Goal: Information Seeking & Learning: Learn about a topic

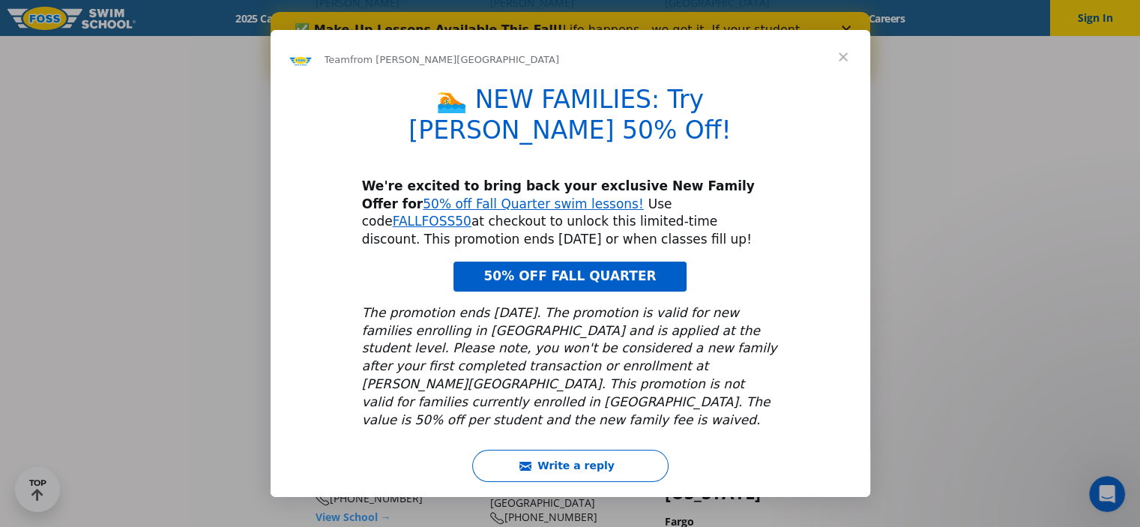
click at [844, 62] on span "Close" at bounding box center [843, 57] width 54 height 54
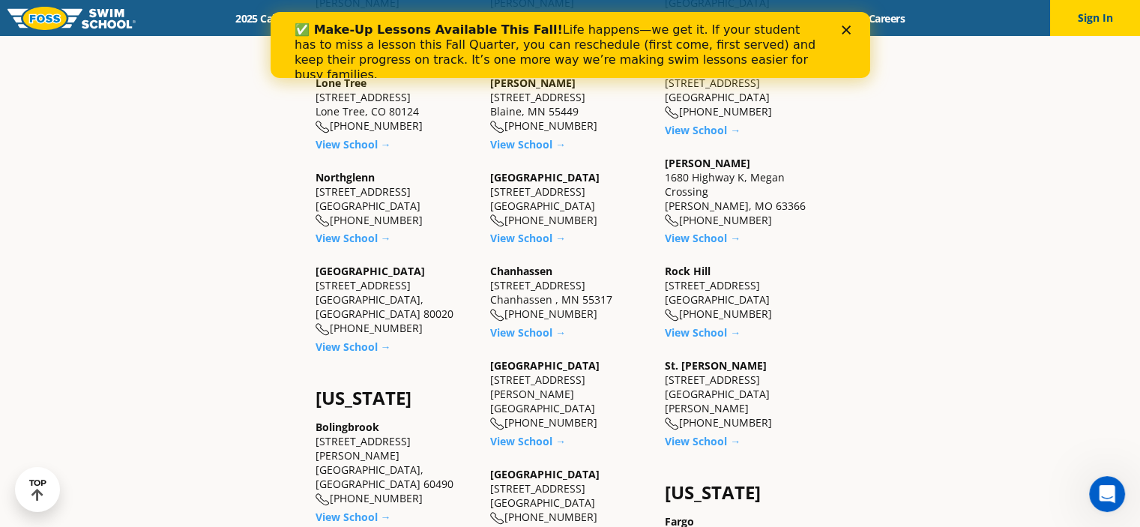
click at [847, 29] on icon "Close" at bounding box center [845, 29] width 9 height 9
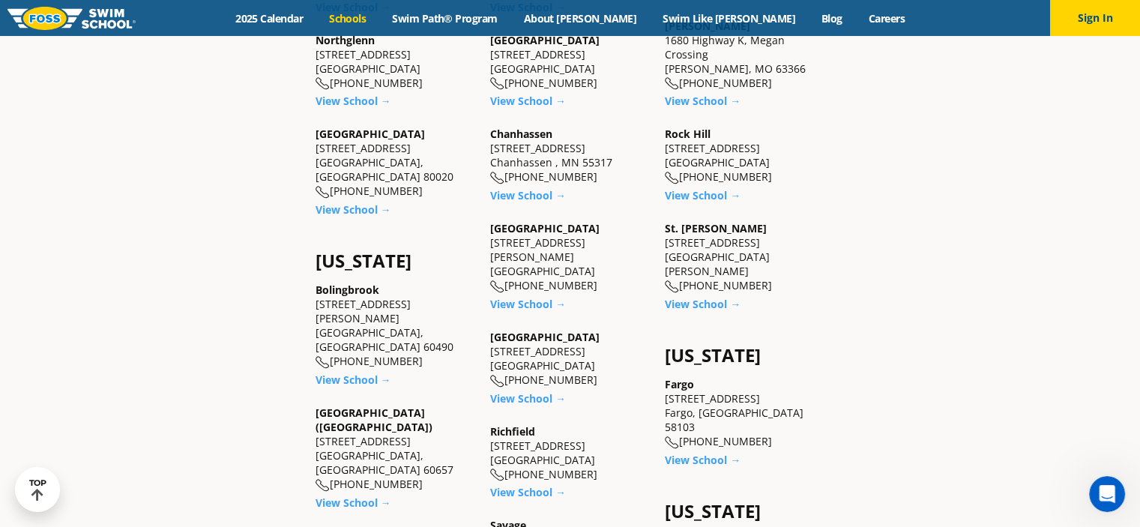
scroll to position [749, 0]
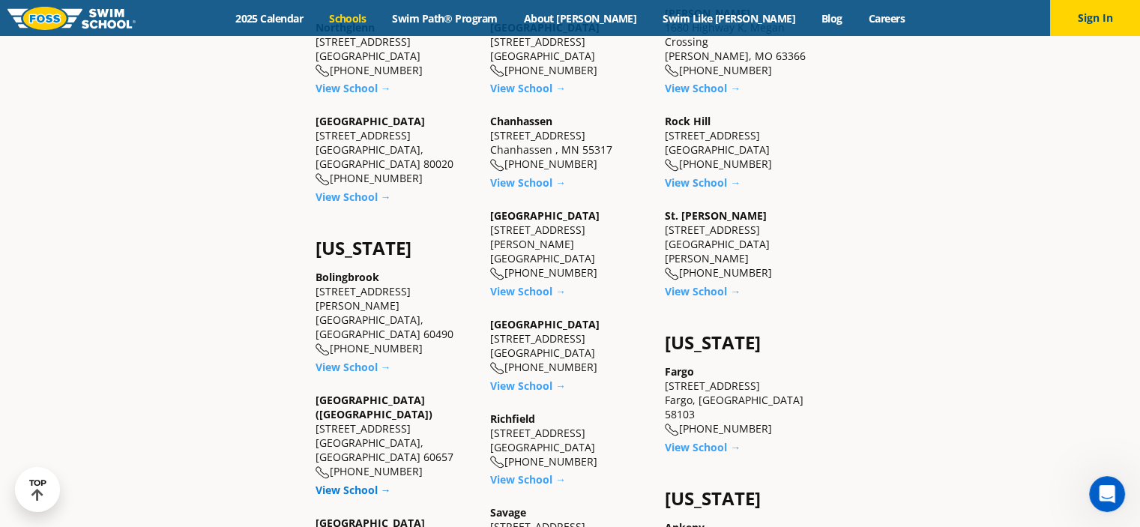
click at [368, 482] on link "View School →" at bounding box center [353, 489] width 76 height 14
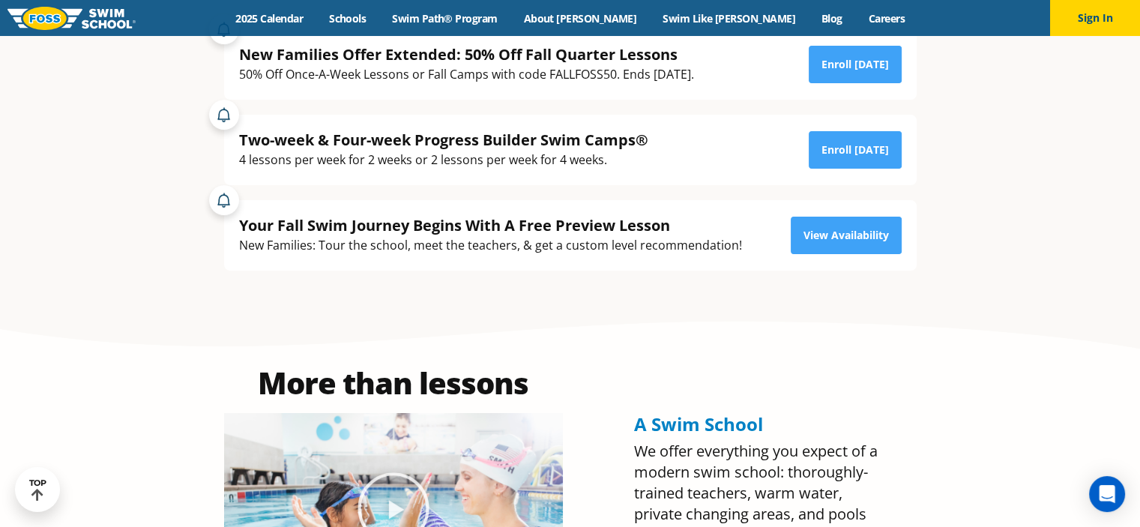
scroll to position [300, 0]
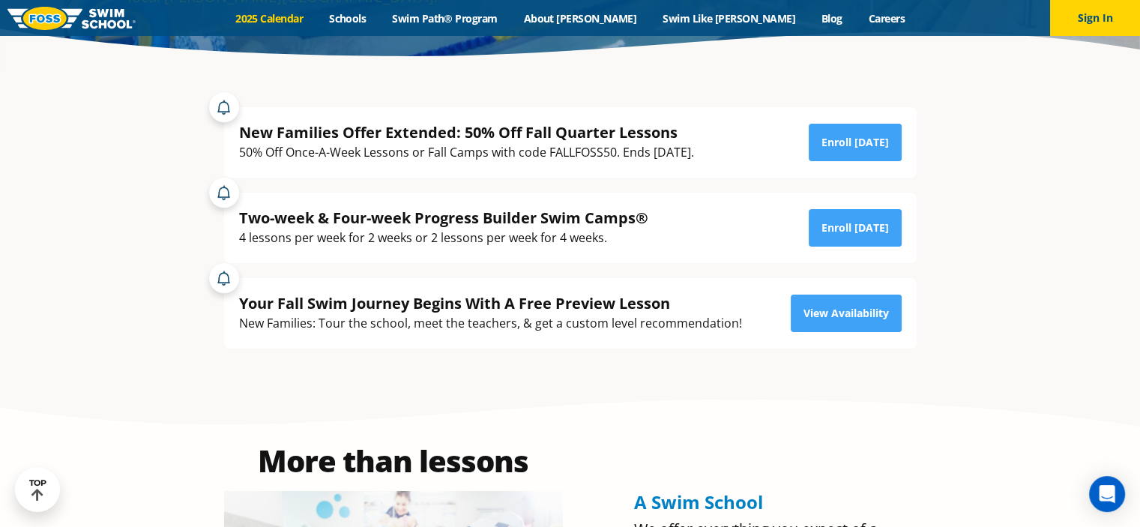
click at [316, 20] on link "2025 Calendar" at bounding box center [270, 18] width 94 height 14
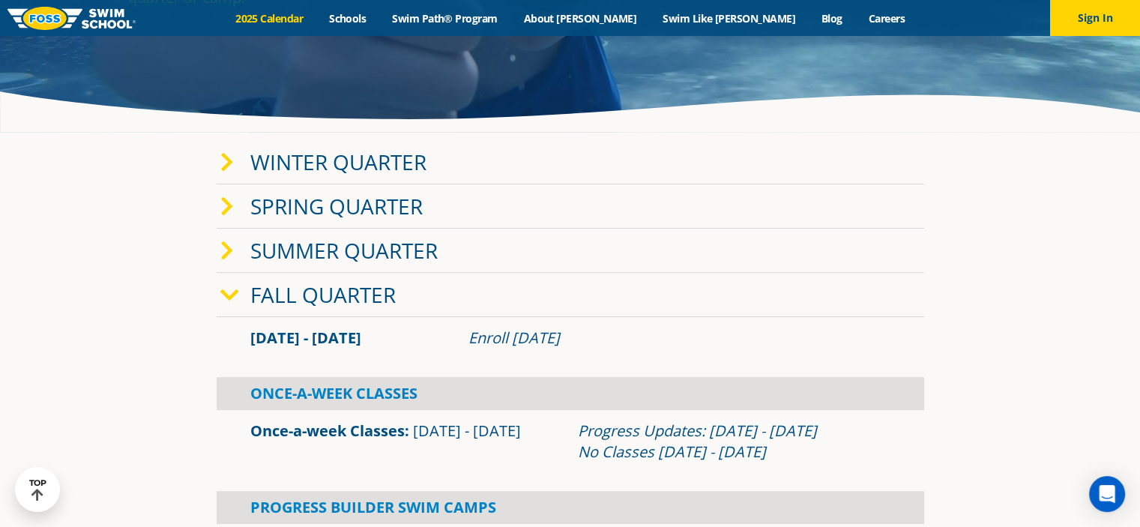
scroll to position [150, 0]
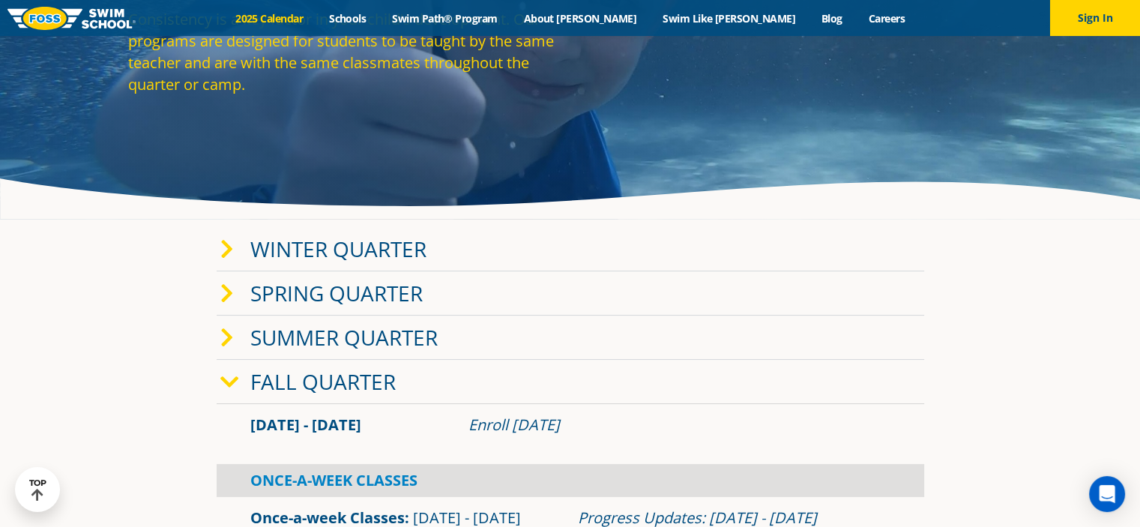
click at [346, 383] on link "Fall Quarter" at bounding box center [322, 381] width 145 height 28
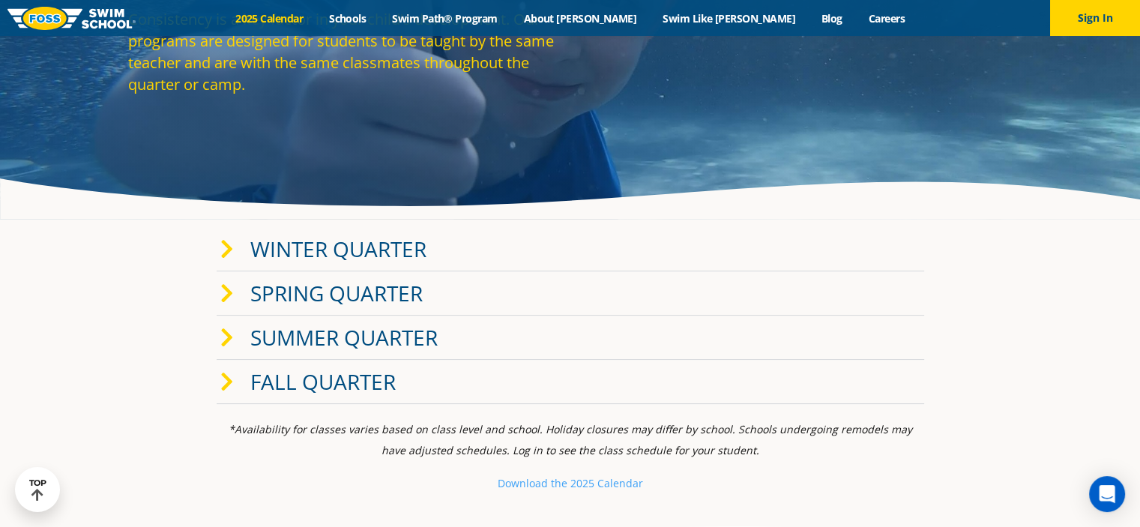
drag, startPoint x: 387, startPoint y: 380, endPoint x: 420, endPoint y: 371, distance: 34.2
click at [387, 380] on link "Fall Quarter" at bounding box center [322, 381] width 145 height 28
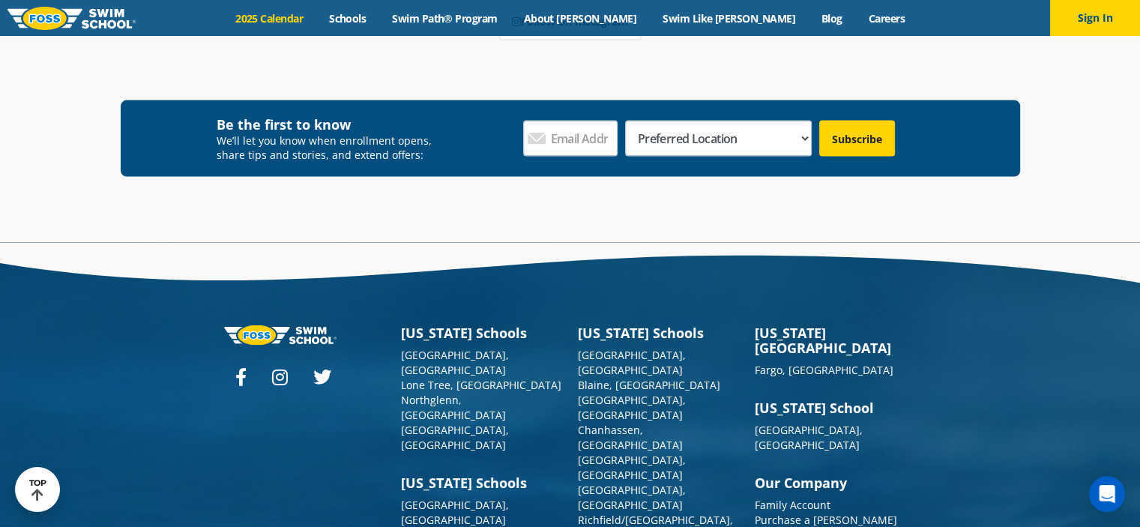
scroll to position [3099, 0]
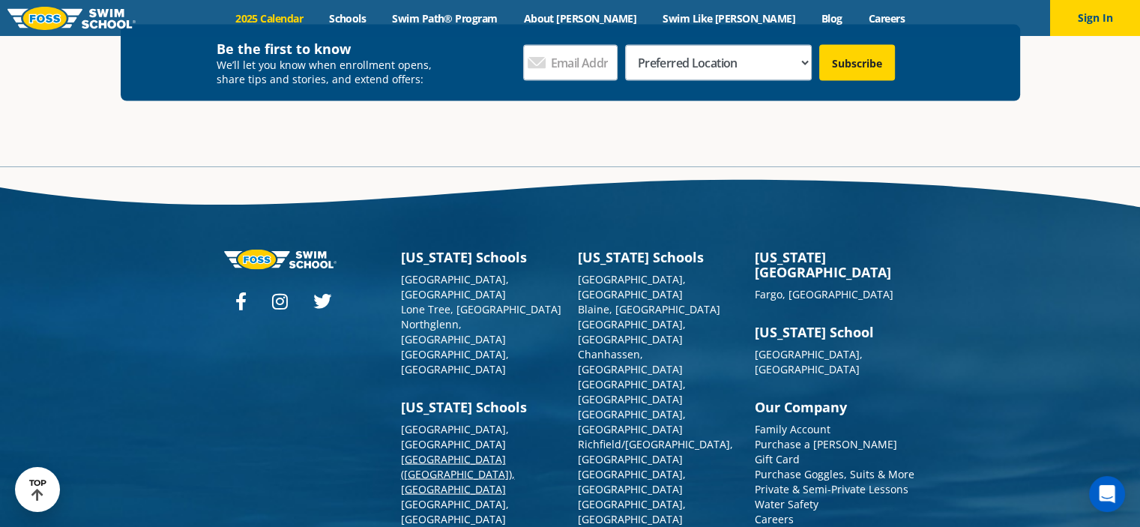
click at [462, 452] on link "[GEOGRAPHIC_DATA] ([GEOGRAPHIC_DATA]), [GEOGRAPHIC_DATA]" at bounding box center [458, 474] width 114 height 44
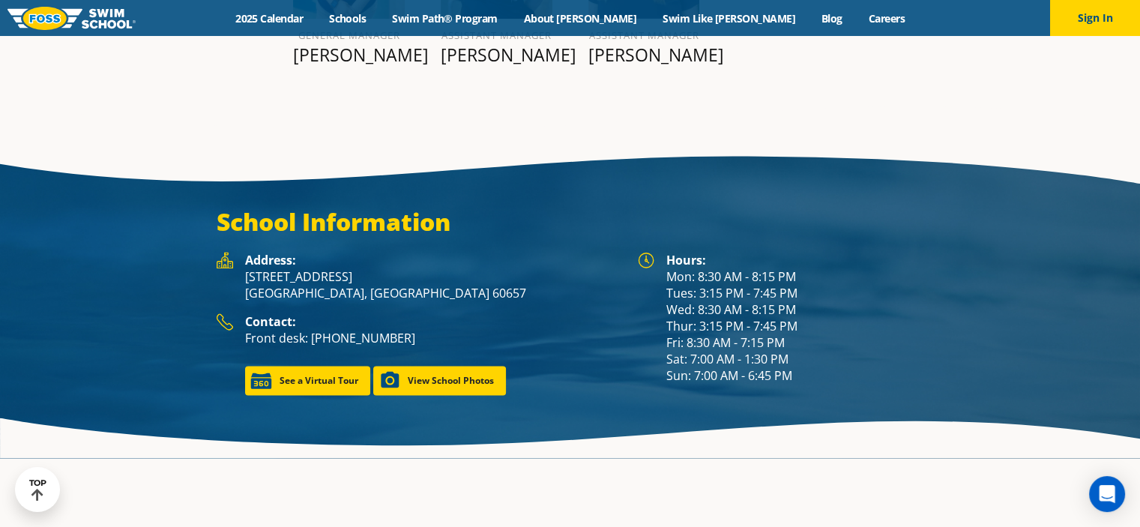
scroll to position [1990, 0]
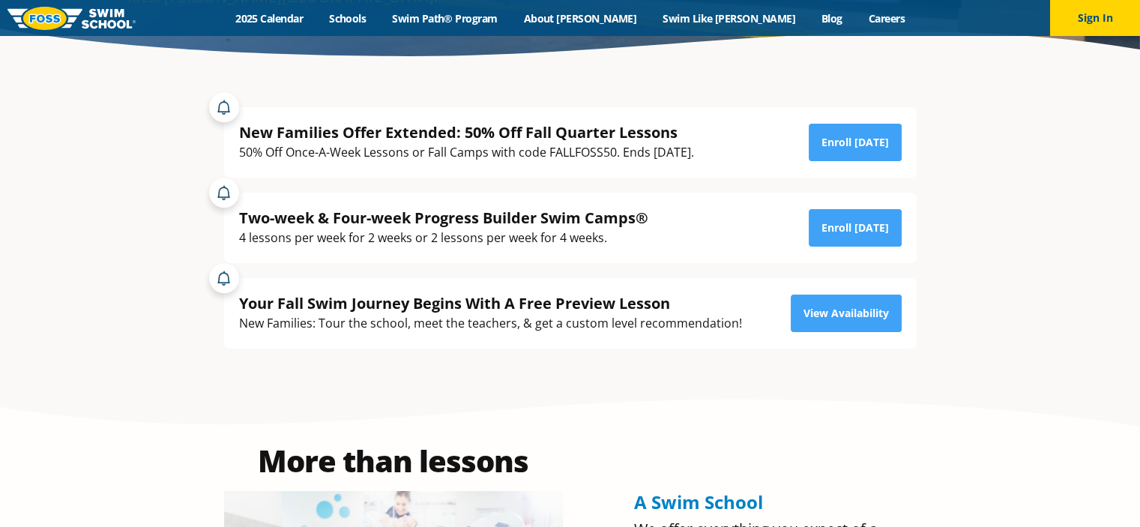
scroll to position [300, 0]
